Goal: Communication & Community: Answer question/provide support

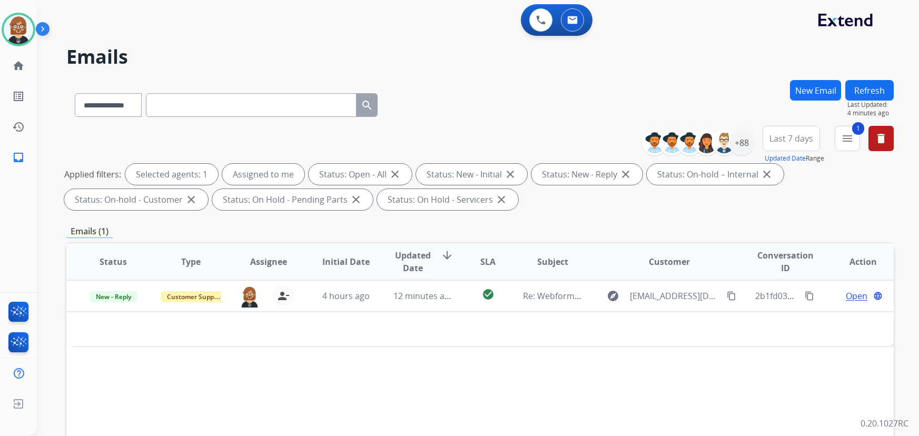
select select "**********"
click at [777, 366] on div "Status Type Assignee Initial Date Updated Date arrow_downward SLA Subject Custo…" at bounding box center [480, 418] width 828 height 353
click at [875, 88] on button "Refresh" at bounding box center [869, 90] width 48 height 21
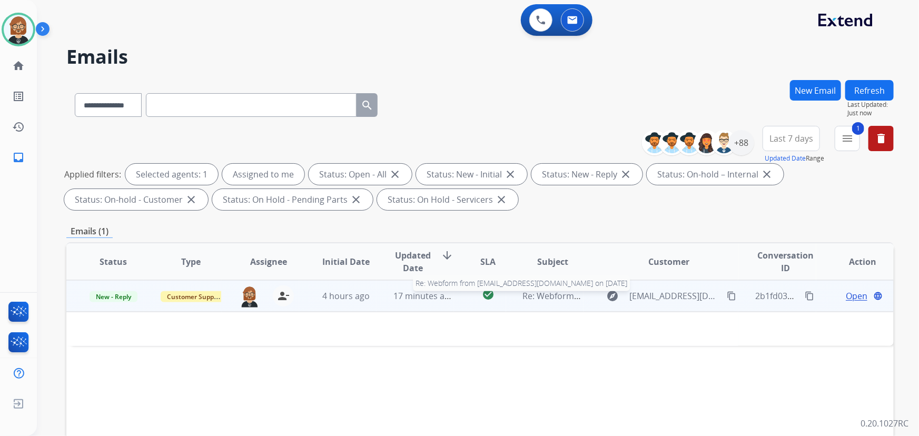
click at [548, 299] on span "Re: Webform from [EMAIL_ADDRESS][DOMAIN_NAME] on [DATE]" at bounding box center [649, 296] width 253 height 12
click at [546, 298] on span "Re: Webform from [EMAIL_ADDRESS][DOMAIN_NAME] on [DATE]" at bounding box center [649, 297] width 253 height 12
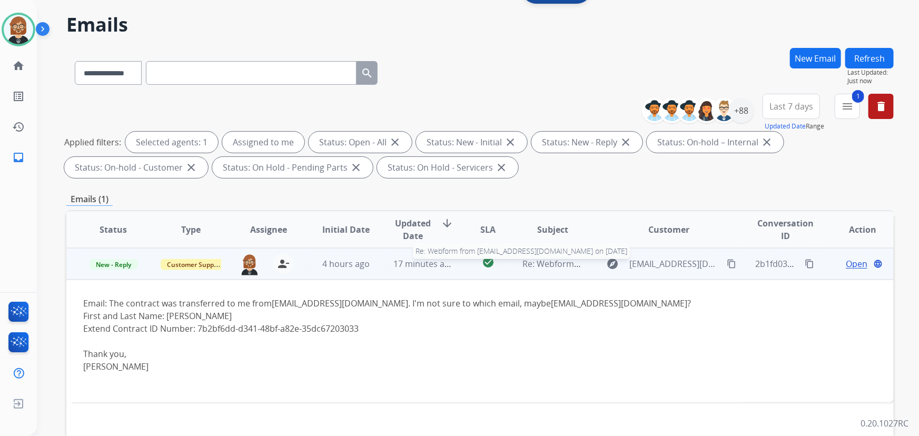
scroll to position [95, 0]
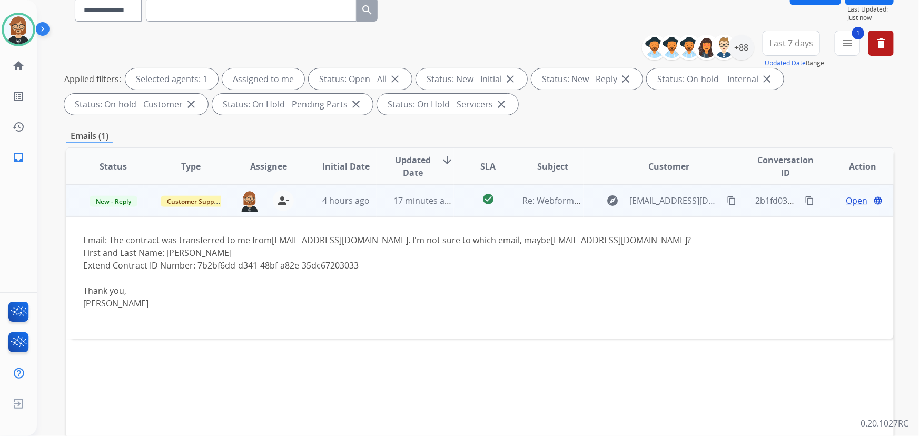
click at [372, 265] on div "Extend Contract ID Number: 7b2bf6dd-d341-48bf-a82e-35dc67203033" at bounding box center [402, 265] width 638 height 13
drag, startPoint x: 372, startPoint y: 265, endPoint x: 195, endPoint y: 267, distance: 177.5
click at [195, 267] on div "Extend Contract ID Number: 7b2bf6dd-d341-48bf-a82e-35dc67203033" at bounding box center [402, 265] width 638 height 13
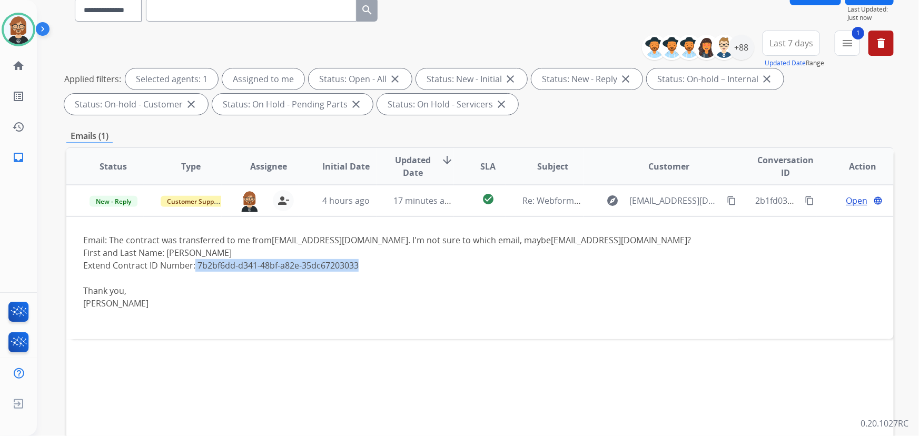
copy div "7b2bf6dd-d341-48bf-a82e-35dc67203033"
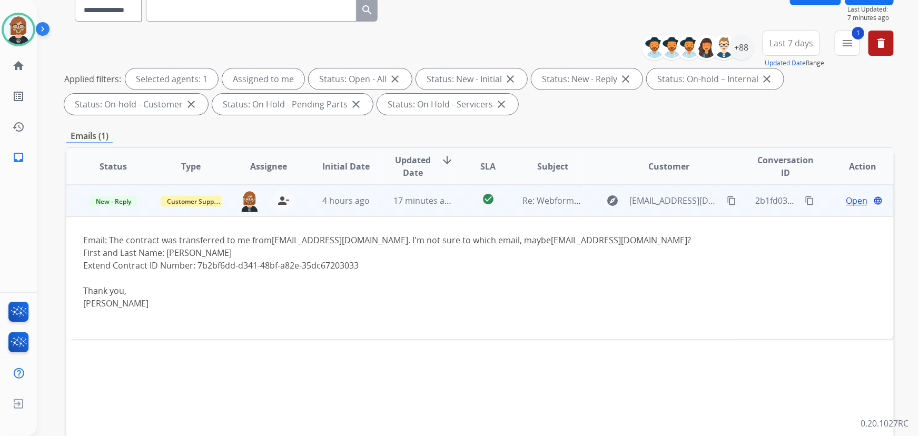
click at [852, 204] on span "Open" at bounding box center [857, 200] width 22 height 13
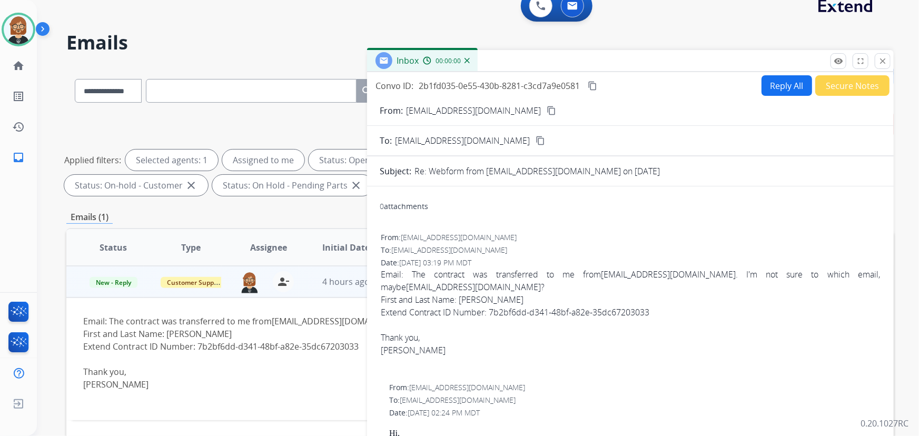
scroll to position [0, 0]
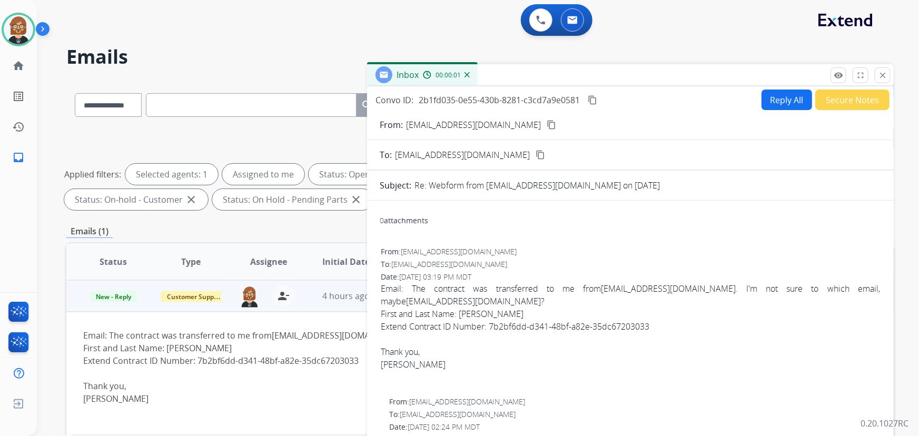
click at [763, 97] on button "Reply All" at bounding box center [787, 100] width 51 height 21
select select "**********"
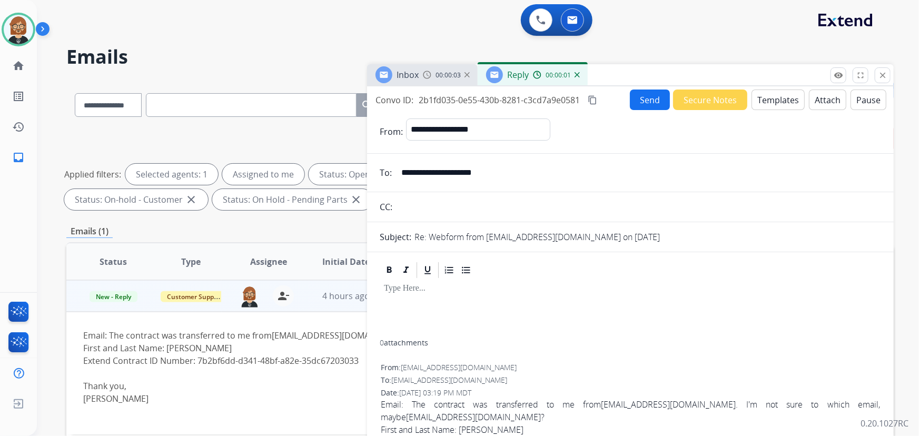
click at [780, 100] on button "Templates" at bounding box center [778, 100] width 53 height 21
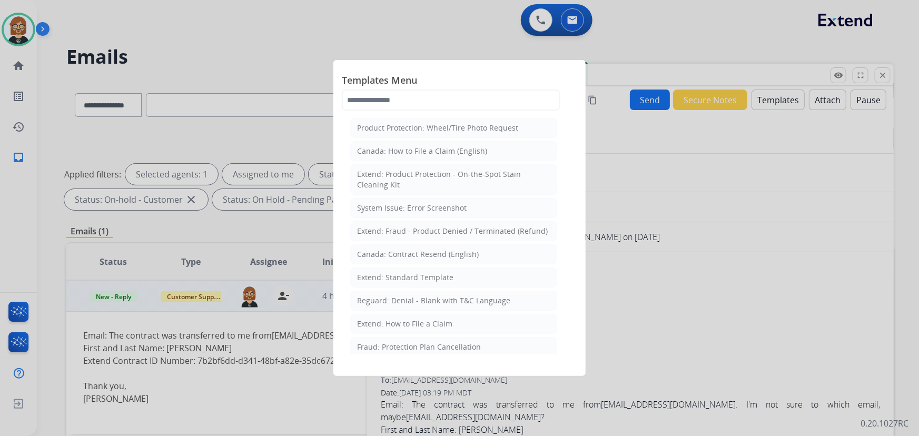
click at [691, 226] on div at bounding box center [459, 218] width 919 height 436
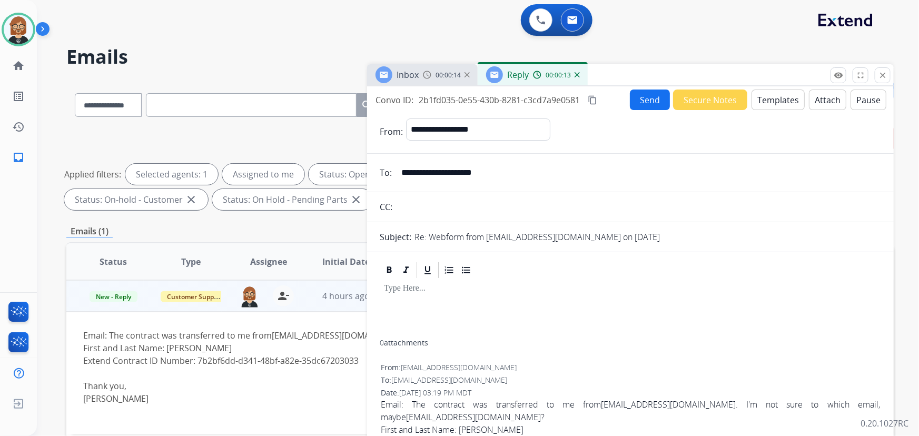
drag, startPoint x: 328, startPoint y: 72, endPoint x: 296, endPoint y: 48, distance: 39.6
click at [319, 67] on div "**********" at bounding box center [465, 256] width 857 height 436
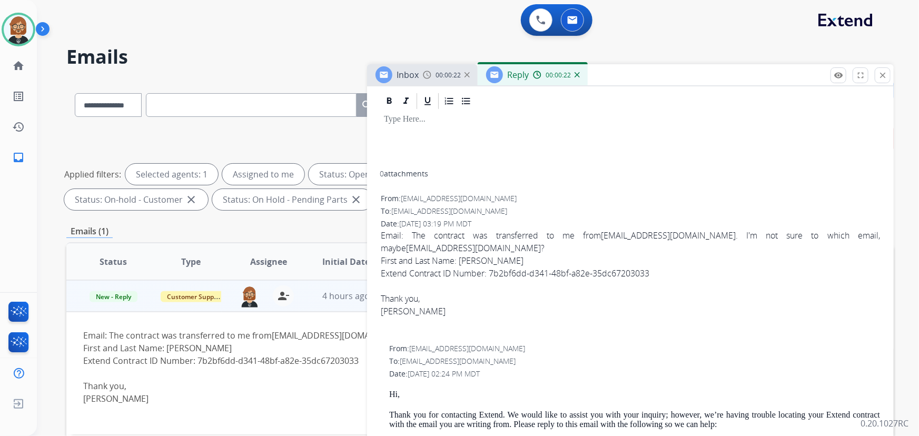
scroll to position [191, 0]
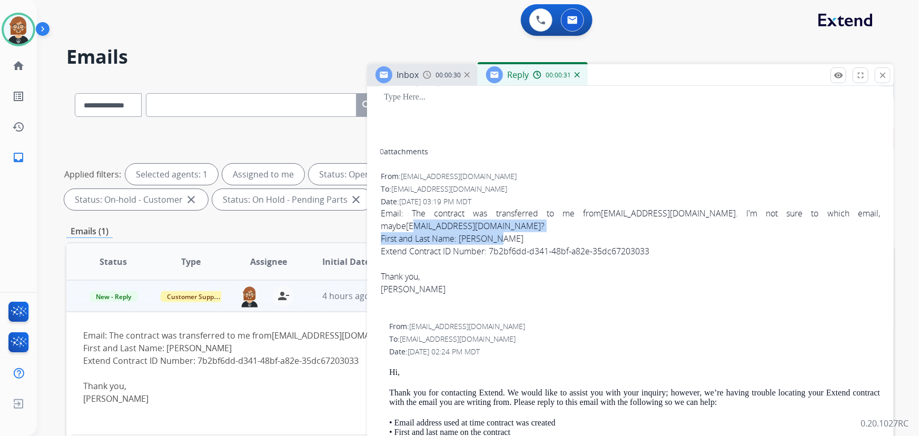
drag, startPoint x: 863, startPoint y: 223, endPoint x: 783, endPoint y: 212, distance: 81.3
click at [781, 213] on div "Email: The contract was transferred to me from [EMAIL_ADDRESS][DOMAIN_NAME] . I…" at bounding box center [630, 251] width 499 height 88
click at [775, 158] on div "0 attachments" at bounding box center [630, 152] width 501 height 13
drag, startPoint x: 774, startPoint y: 201, endPoint x: 781, endPoint y: 218, distance: 18.2
click at [781, 218] on div "From: [EMAIL_ADDRESS][DOMAIN_NAME] To: [EMAIL_ADDRESS][DOMAIN_NAME] Date: [DATE…" at bounding box center [630, 243] width 501 height 147
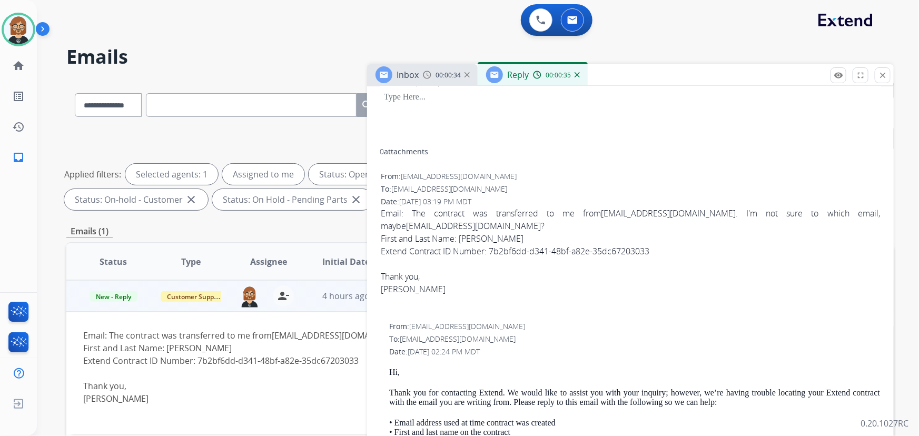
click at [783, 232] on div "First and Last Name: [PERSON_NAME]" at bounding box center [630, 238] width 499 height 13
drag, startPoint x: 776, startPoint y: 219, endPoint x: 779, endPoint y: 209, distance: 10.7
click at [769, 205] on div "From: [EMAIL_ADDRESS][DOMAIN_NAME] To: [EMAIL_ADDRESS][DOMAIN_NAME] Date: [DATE…" at bounding box center [630, 243] width 501 height 147
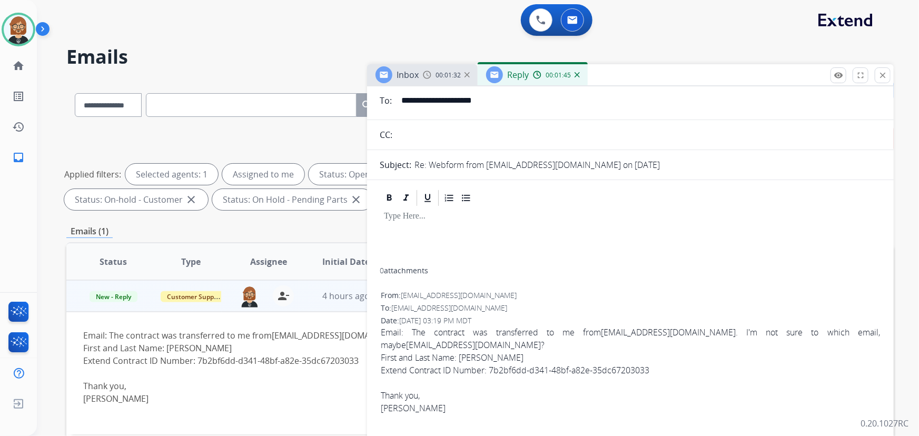
scroll to position [0, 0]
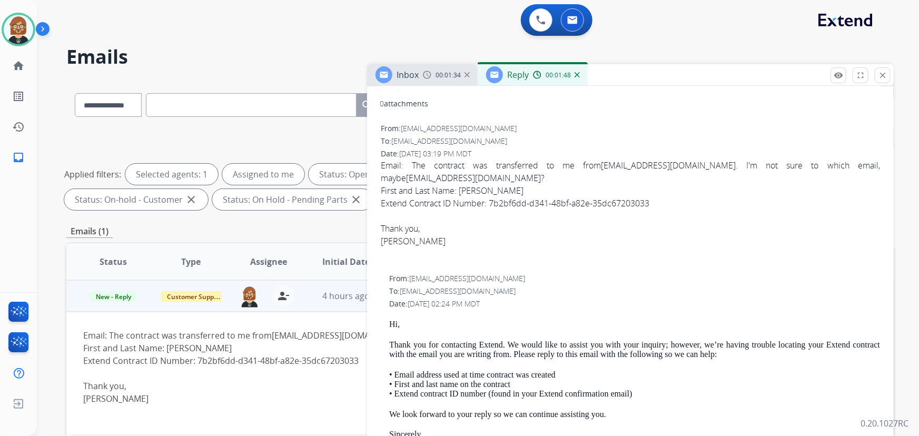
click at [673, 258] on div "From: [EMAIL_ADDRESS][DOMAIN_NAME] To: [EMAIL_ADDRESS][DOMAIN_NAME] Date: [DATE…" at bounding box center [630, 400] width 501 height 556
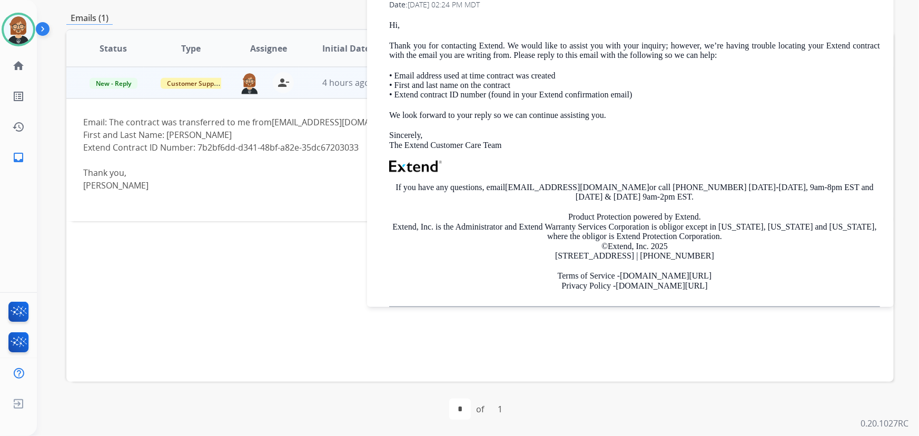
scroll to position [391, 0]
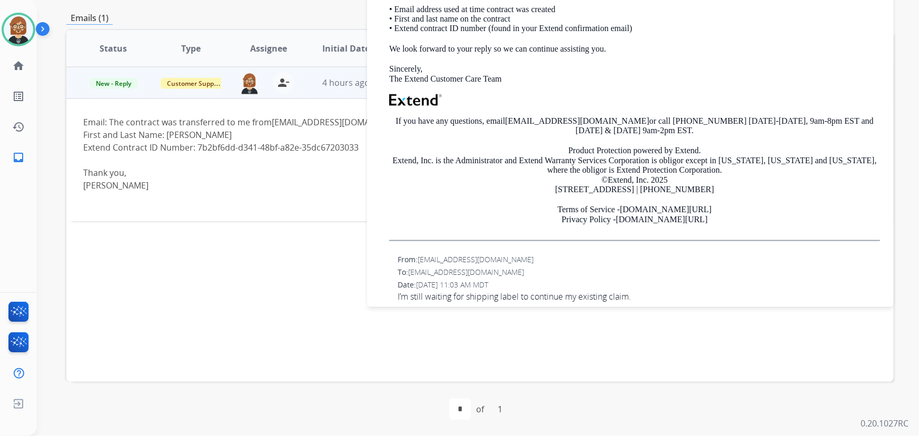
click at [564, 290] on span "I’m still waiting for shipping label to continue my existing claim." at bounding box center [639, 296] width 483 height 13
copy app-emails-table "I’m still waiting for shipping label to continue my existing claim. remove_[MED…"
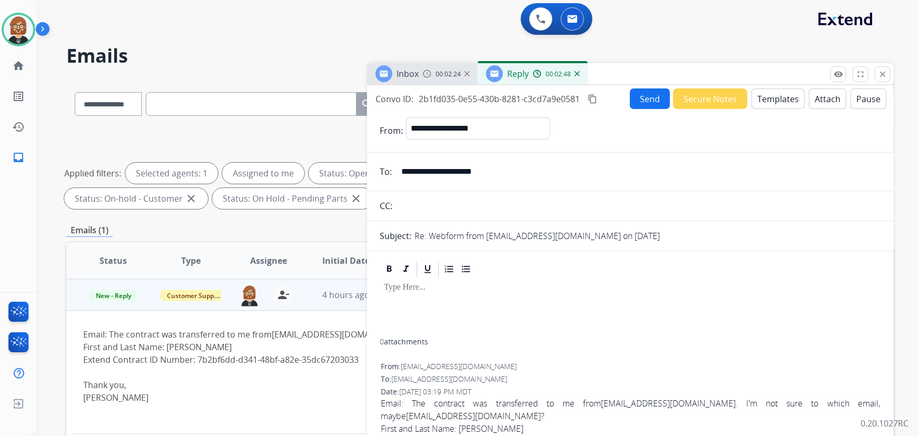
scroll to position [0, 0]
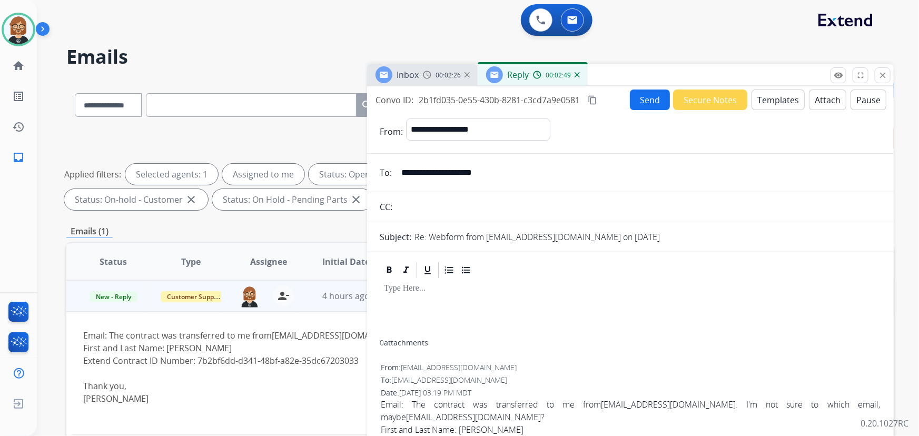
click at [597, 95] on mat-icon "content_copy" at bounding box center [592, 99] width 9 height 9
click at [279, 26] on div "0 Voice Interactions 0 Email Interactions" at bounding box center [472, 21] width 844 height 34
click at [773, 94] on button "Templates" at bounding box center [778, 100] width 53 height 21
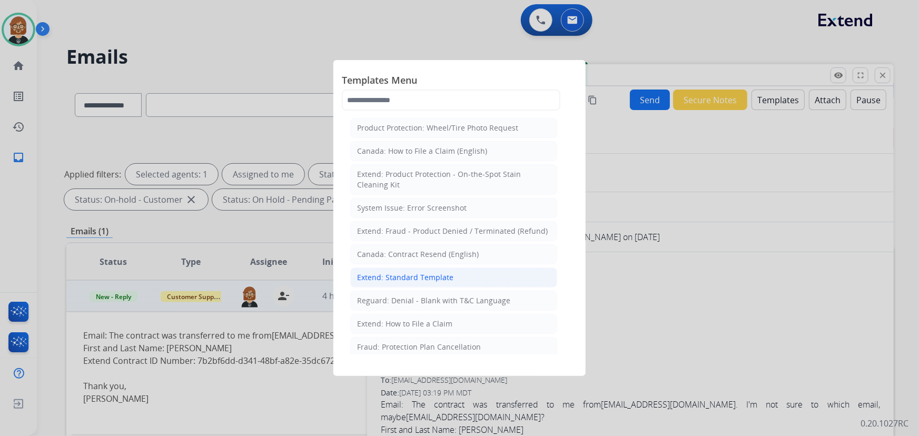
click at [468, 277] on li "Extend: Standard Template" at bounding box center [453, 278] width 207 height 20
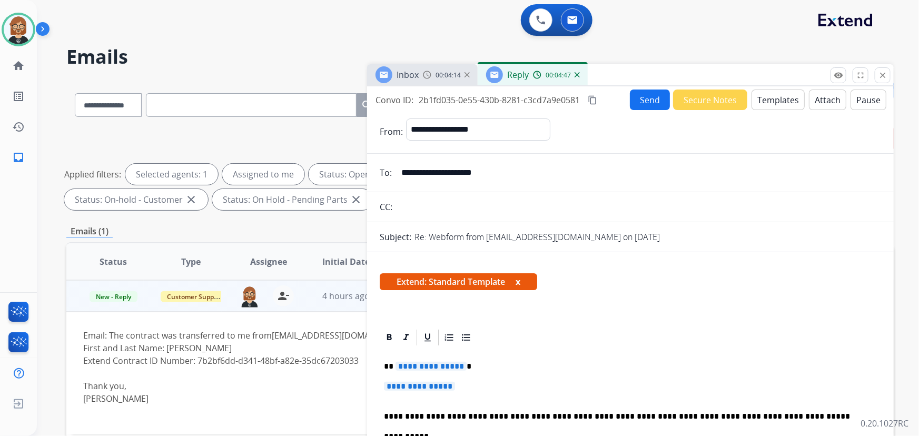
scroll to position [143, 0]
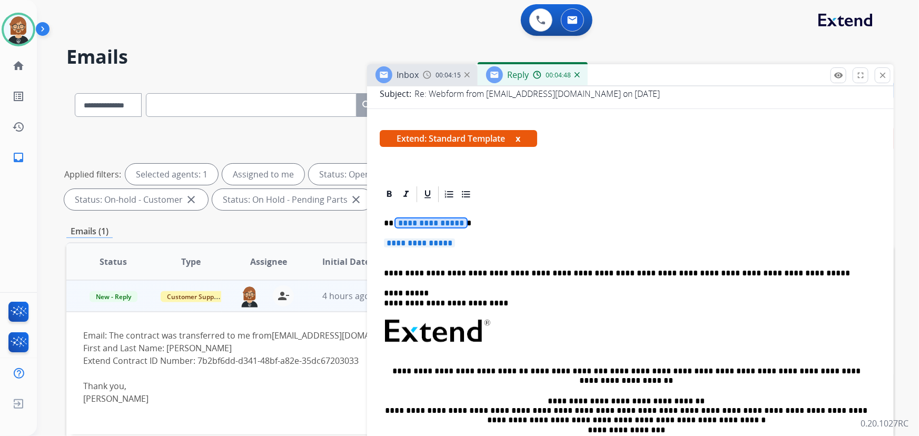
click at [441, 222] on span "**********" at bounding box center [431, 223] width 71 height 9
click at [410, 243] on span "**********" at bounding box center [419, 243] width 71 height 9
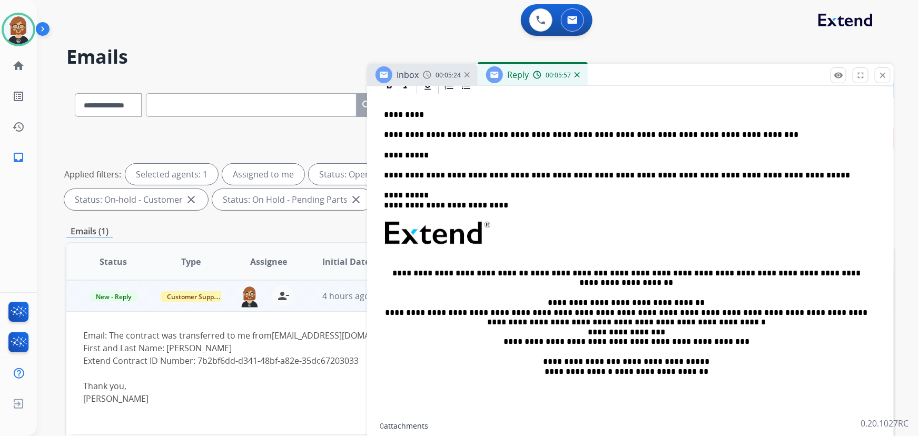
scroll to position [191, 0]
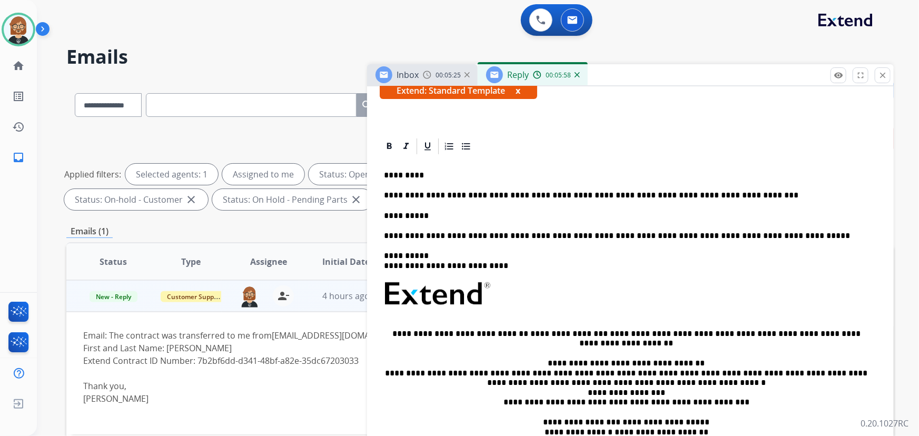
click at [504, 213] on p "**********" at bounding box center [626, 215] width 485 height 9
click at [727, 195] on p "**********" at bounding box center [626, 195] width 485 height 9
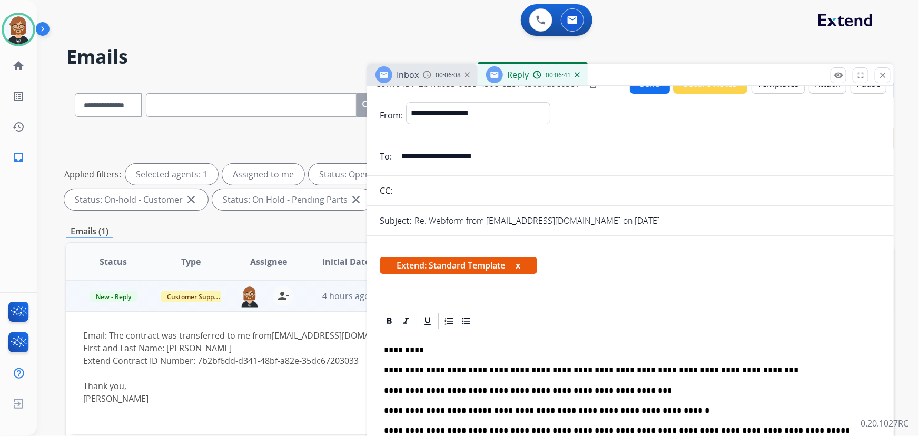
scroll to position [0, 0]
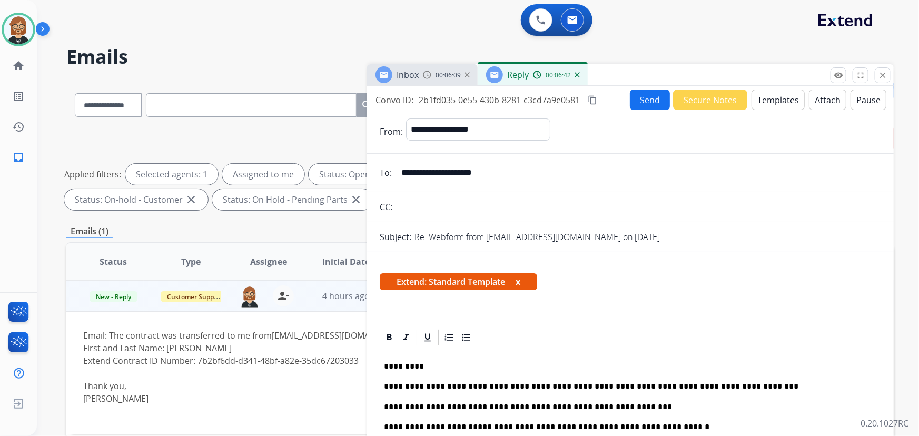
click at [648, 100] on button "Send" at bounding box center [650, 100] width 40 height 21
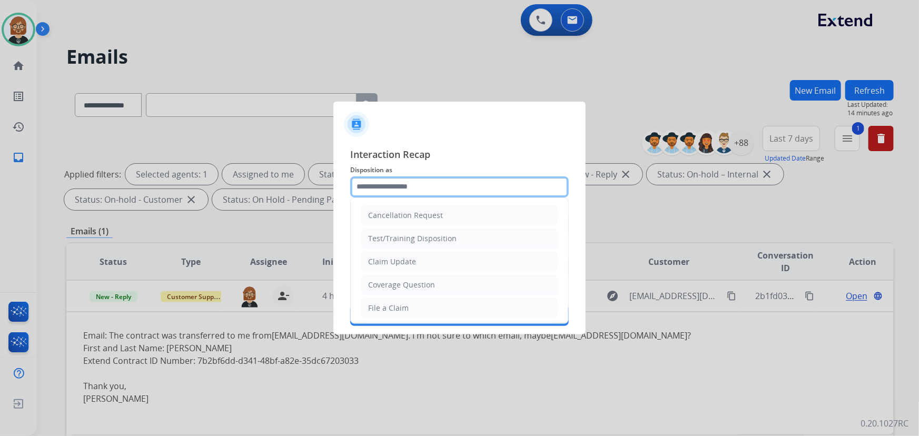
click at [518, 188] on input "text" at bounding box center [459, 186] width 219 height 21
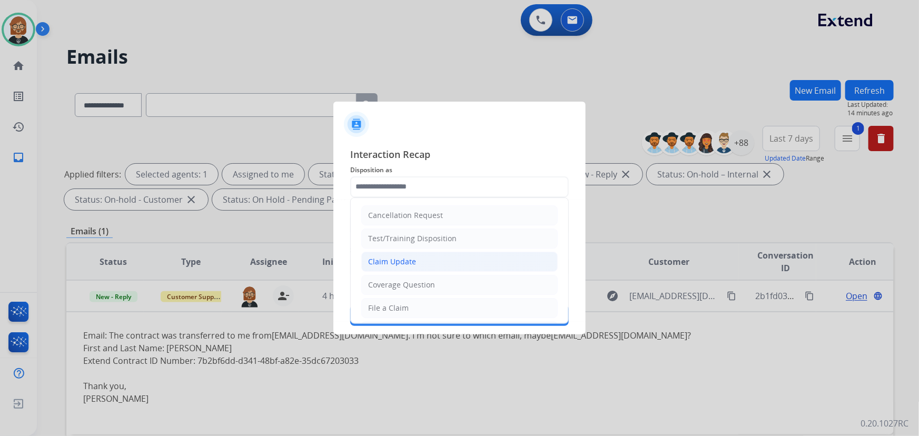
click at [478, 253] on li "Claim Update" at bounding box center [459, 262] width 196 height 20
type input "**********"
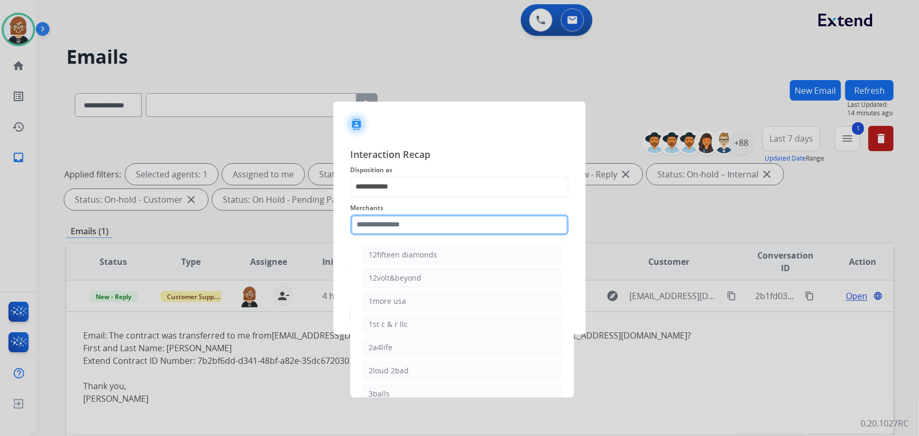
click at [481, 229] on input "text" at bounding box center [459, 224] width 219 height 21
drag, startPoint x: 436, startPoint y: 219, endPoint x: 316, endPoint y: 223, distance: 120.2
click at [0, 223] on app-contact-recap-modal "**********" at bounding box center [0, 218] width 0 height 436
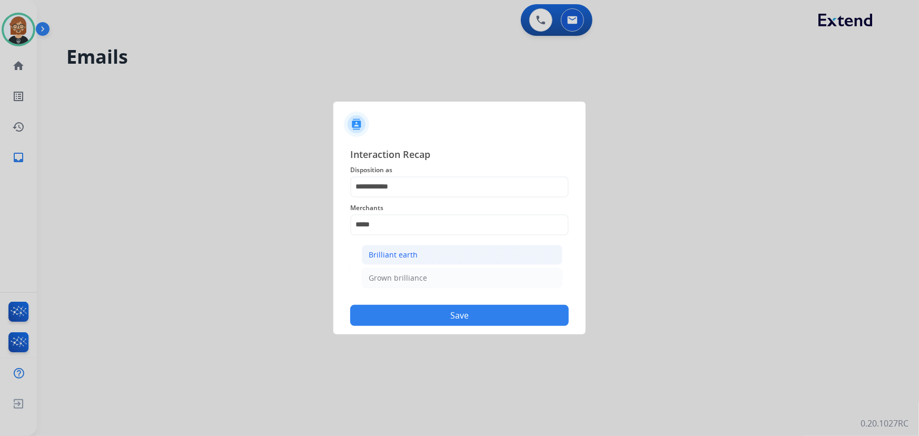
click at [376, 248] on li "Brilliant earth" at bounding box center [462, 255] width 201 height 20
type input "**********"
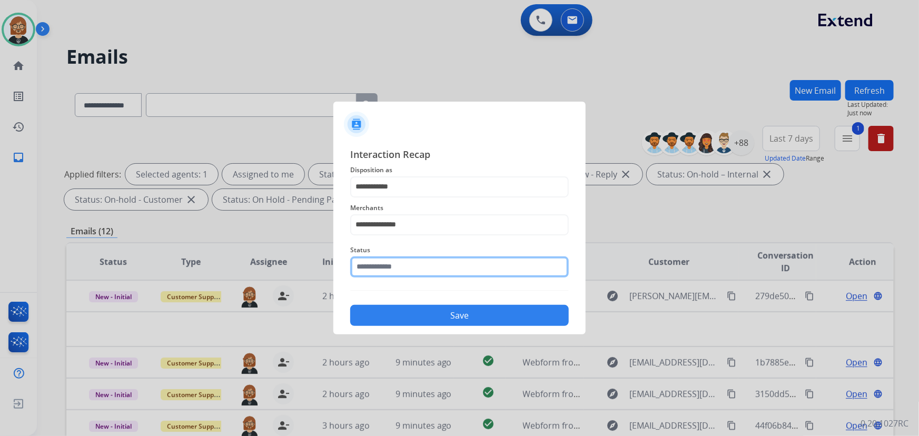
click at [446, 271] on input "text" at bounding box center [459, 267] width 219 height 21
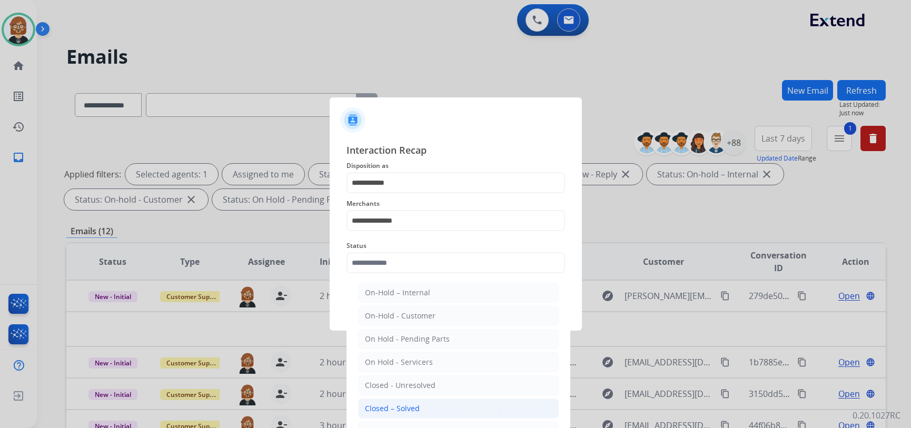
click at [434, 409] on li "Closed – Solved" at bounding box center [458, 409] width 201 height 20
type input "**********"
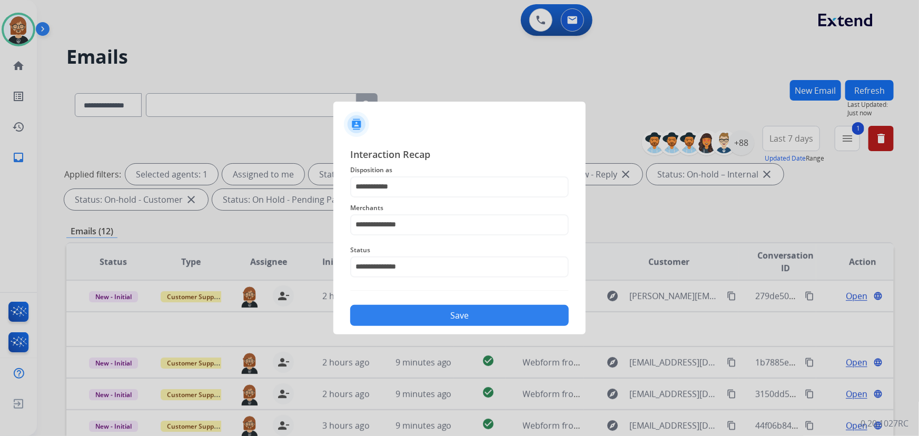
click at [474, 296] on div "**********" at bounding box center [459, 237] width 219 height 180
click at [473, 324] on button "Save" at bounding box center [459, 315] width 219 height 21
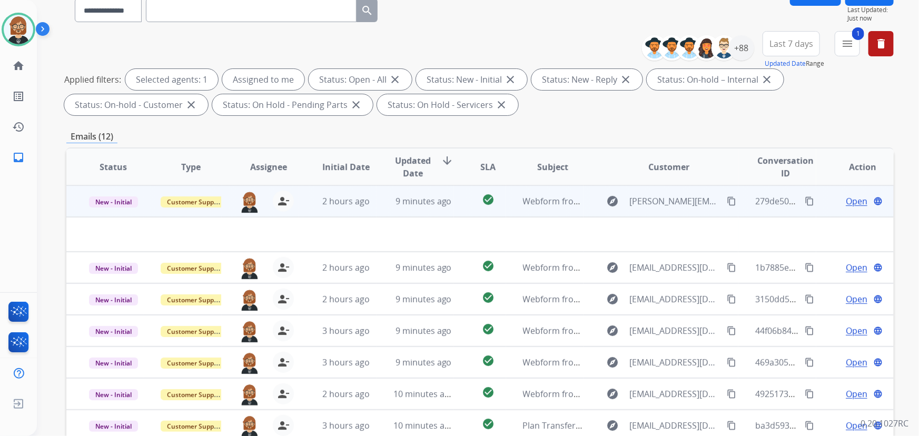
scroll to position [70, 0]
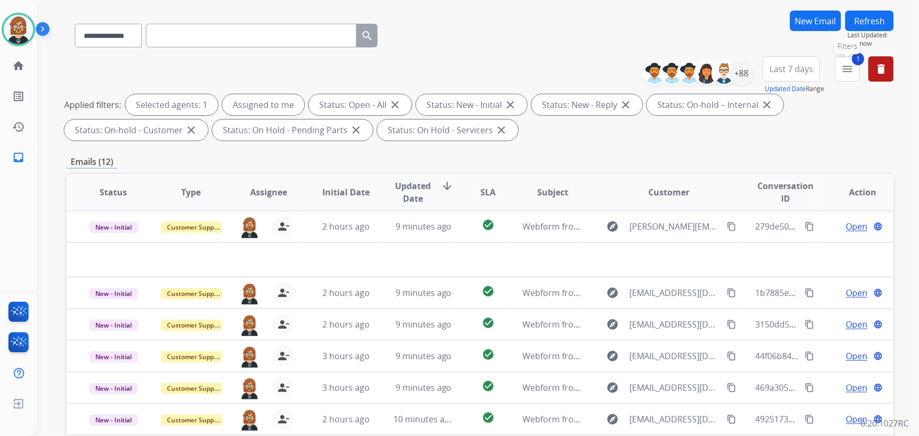
click at [845, 71] on mat-icon "menu" at bounding box center [847, 69] width 13 height 13
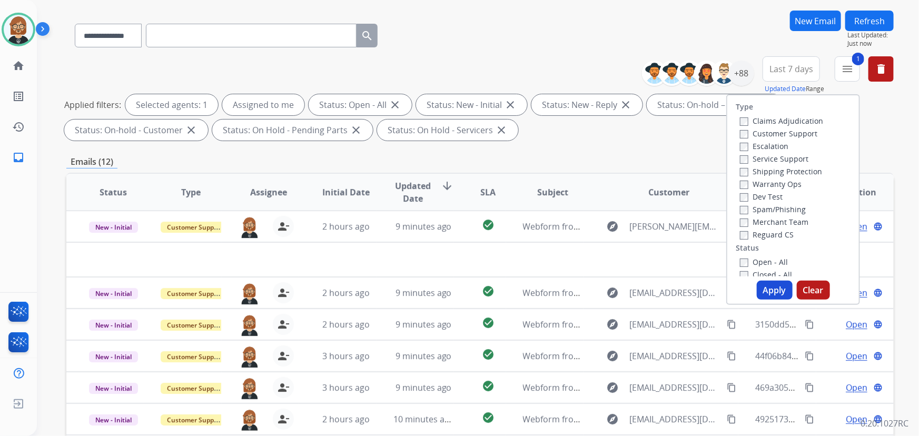
click at [782, 288] on button "Apply" at bounding box center [775, 290] width 36 height 19
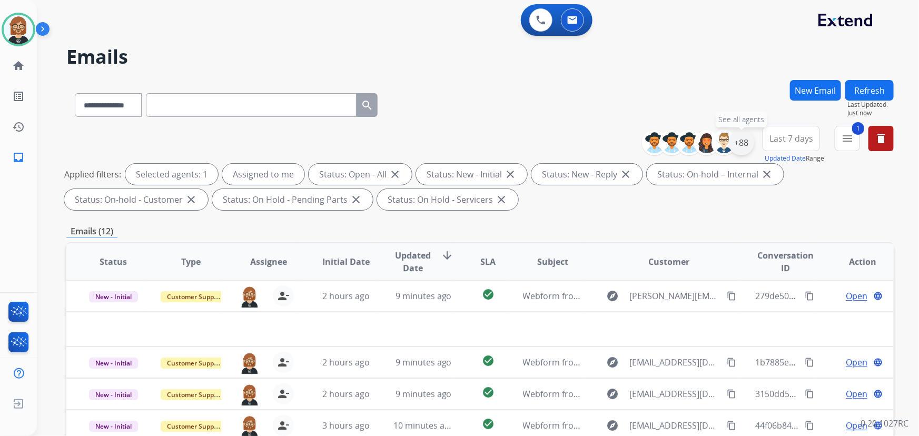
click at [748, 143] on div "+88" at bounding box center [741, 142] width 25 height 25
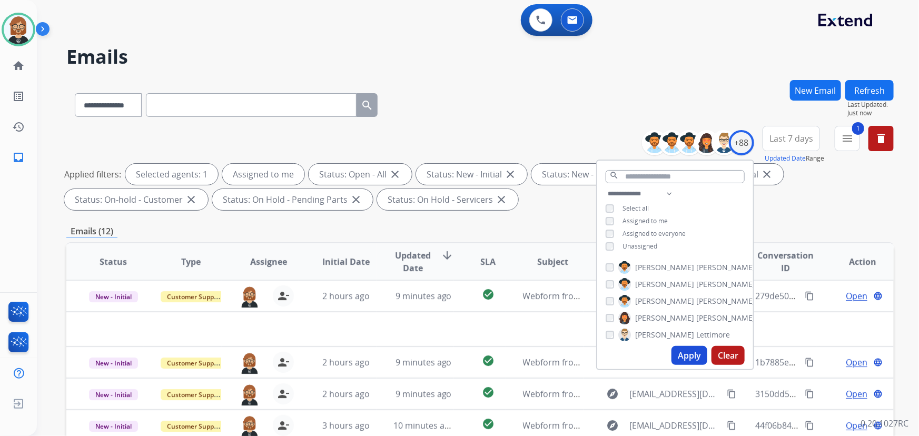
click at [650, 249] on div "**********" at bounding box center [675, 221] width 156 height 67
click at [643, 246] on span "Unassigned" at bounding box center [640, 246] width 35 height 9
click at [648, 246] on span "Unassigned" at bounding box center [640, 246] width 35 height 9
click at [684, 349] on button "Apply" at bounding box center [690, 355] width 36 height 19
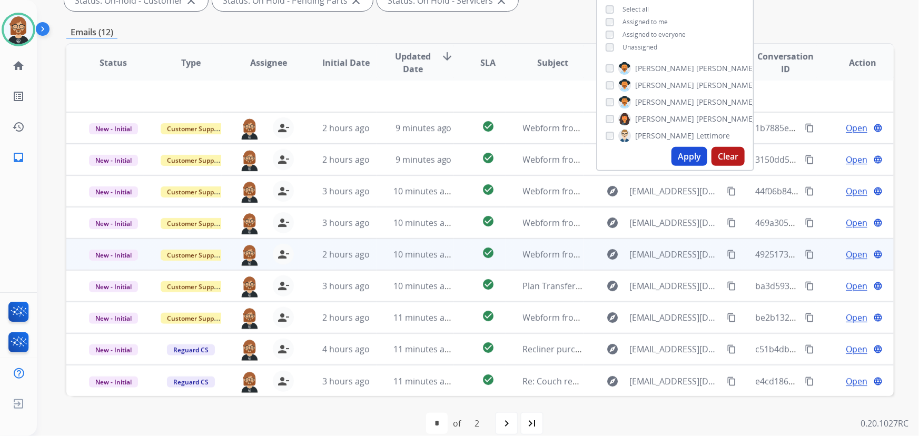
scroll to position [213, 0]
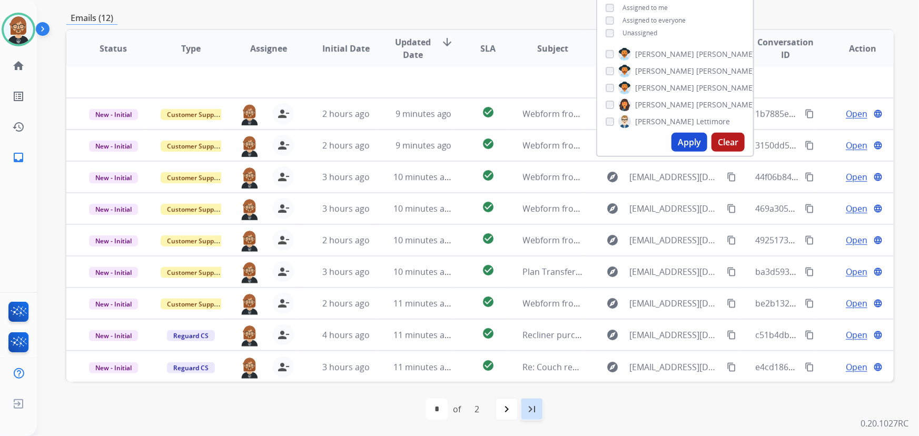
click at [525, 406] on div "last_page" at bounding box center [531, 409] width 23 height 23
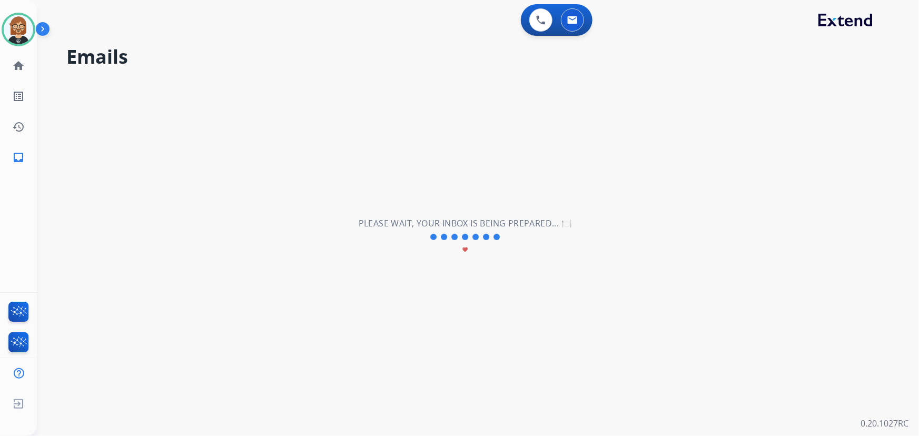
select select "*"
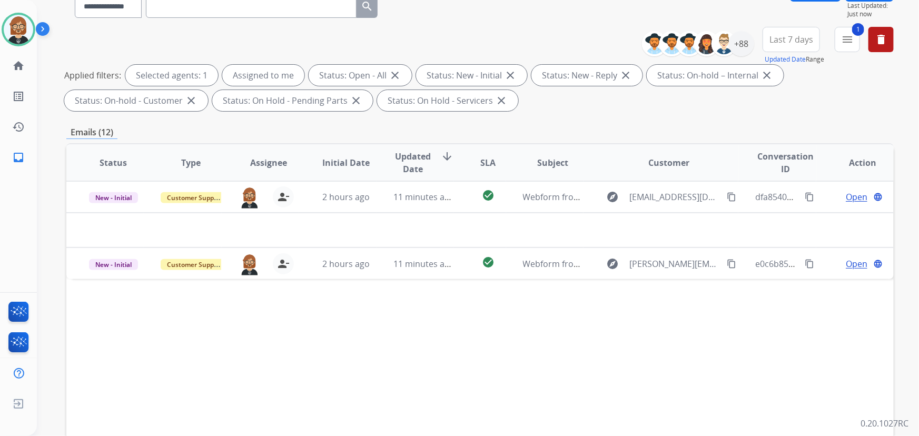
scroll to position [191, 0]
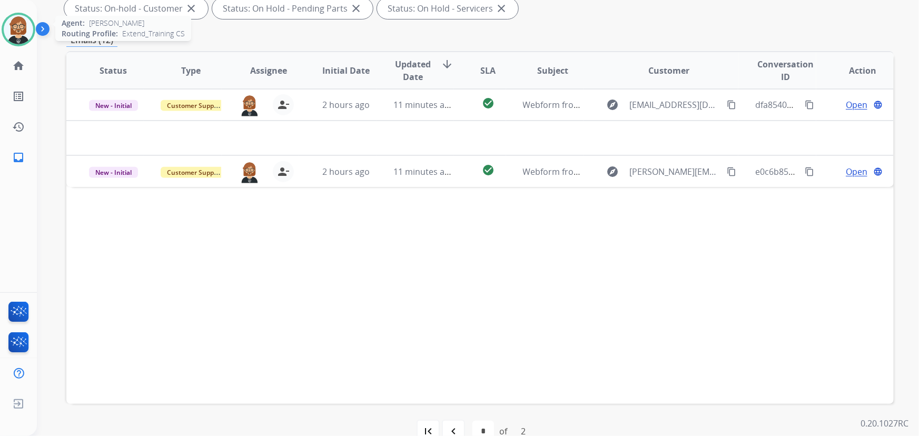
click at [15, 25] on img at bounding box center [18, 29] width 29 height 29
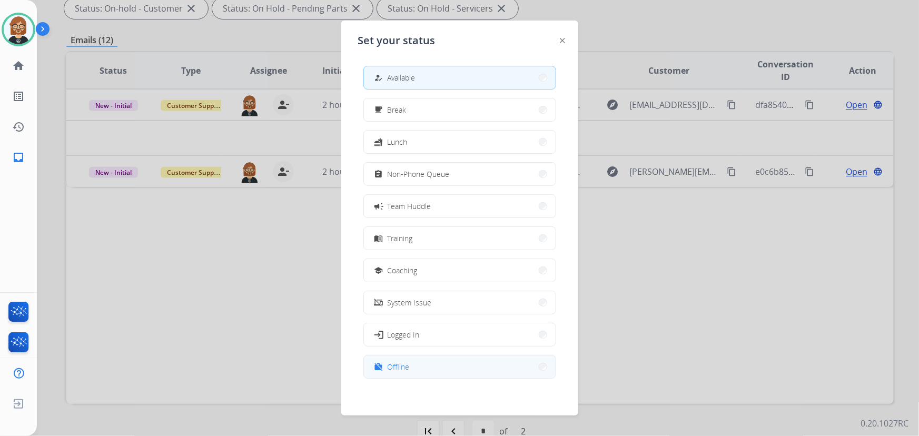
click at [407, 367] on span "Offline" at bounding box center [399, 366] width 22 height 11
